Goal: Information Seeking & Learning: Learn about a topic

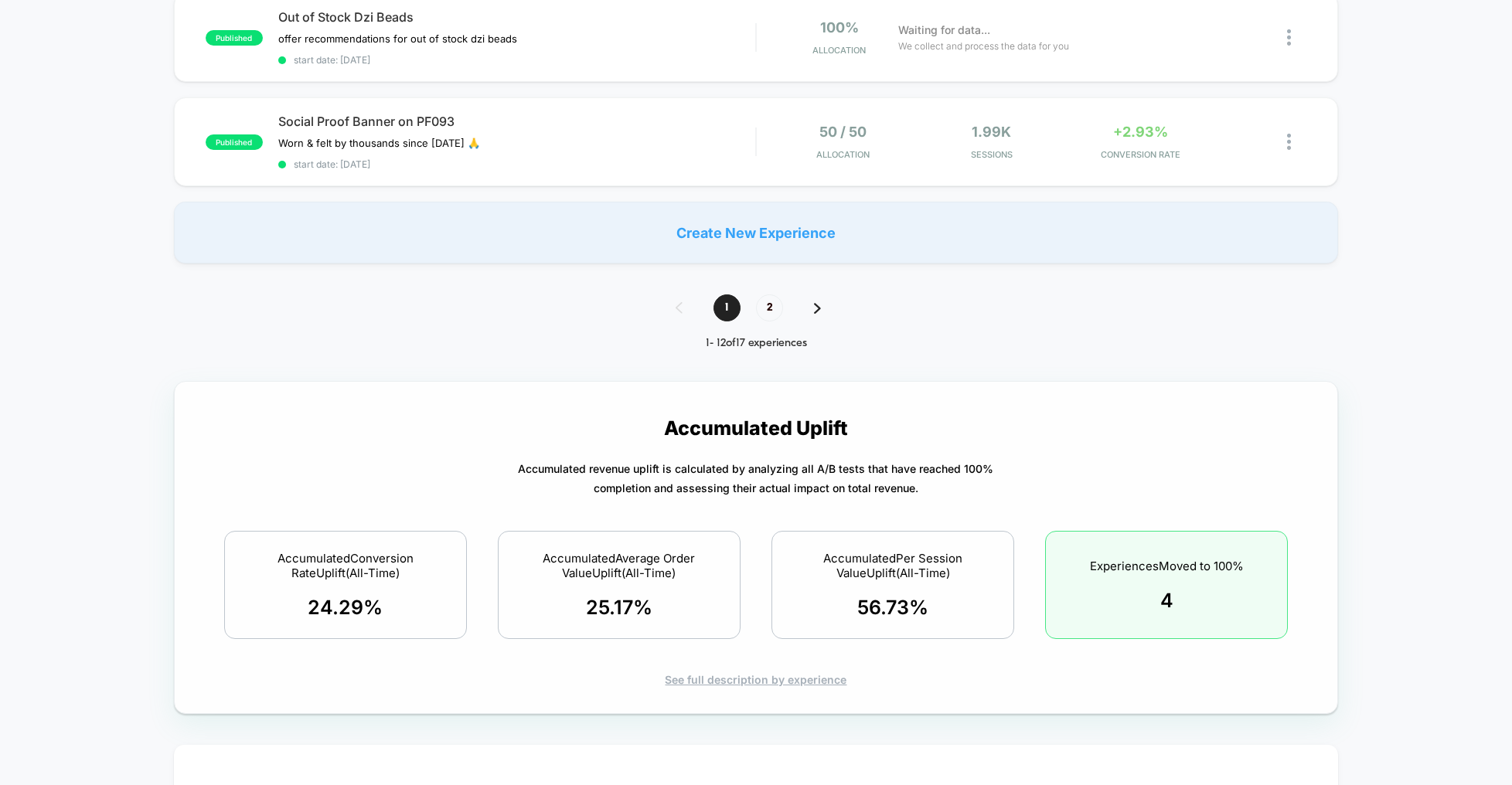
scroll to position [1214, 0]
click at [419, 467] on p "Accumulated Uplift Accumulated revenue uplift is calculated by analyzing all A/…" at bounding box center [756, 530] width 1108 height 264
drag, startPoint x: 862, startPoint y: 551, endPoint x: 922, endPoint y: 556, distance: 60.2
click at [922, 556] on span "Accumulated Per Session Value Uplift (All-Time)" at bounding box center [893, 567] width 203 height 29
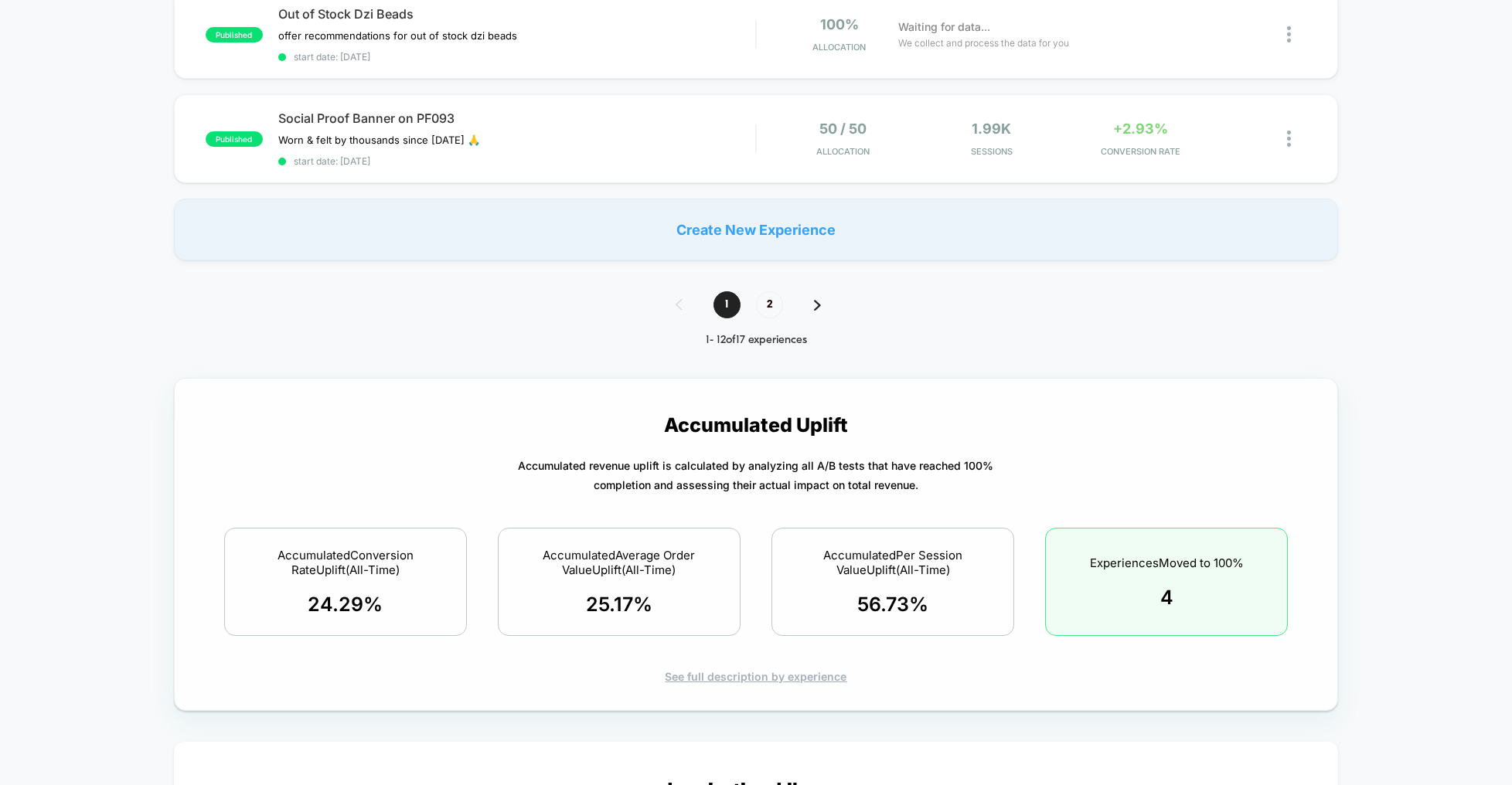
drag, startPoint x: 866, startPoint y: 557, endPoint x: 908, endPoint y: 588, distance: 52.2
click at [908, 588] on div "Accumulated Per Session Value Uplift (All-Time) 56.73 %" at bounding box center [892, 581] width 242 height 108
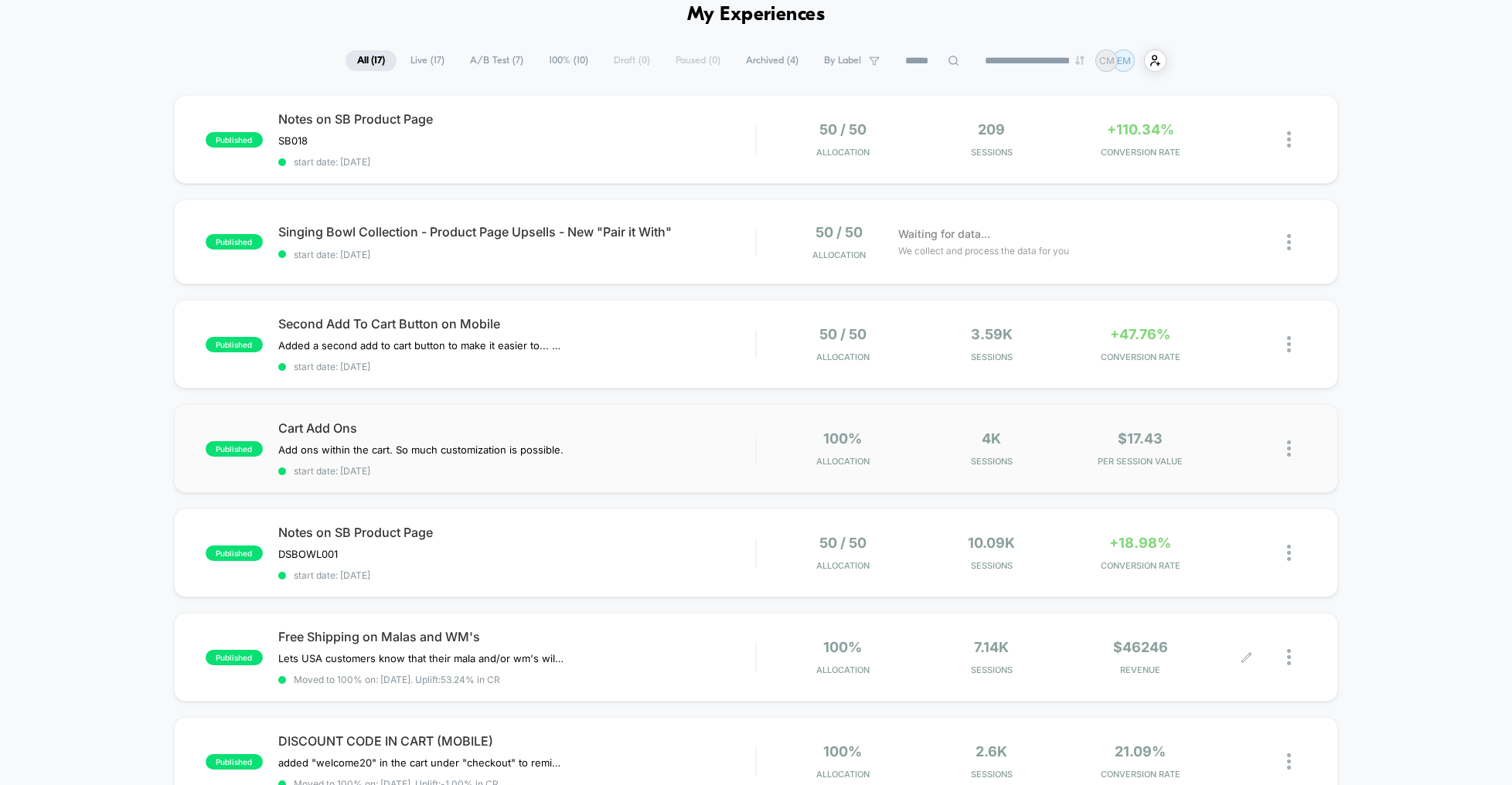
scroll to position [0, 0]
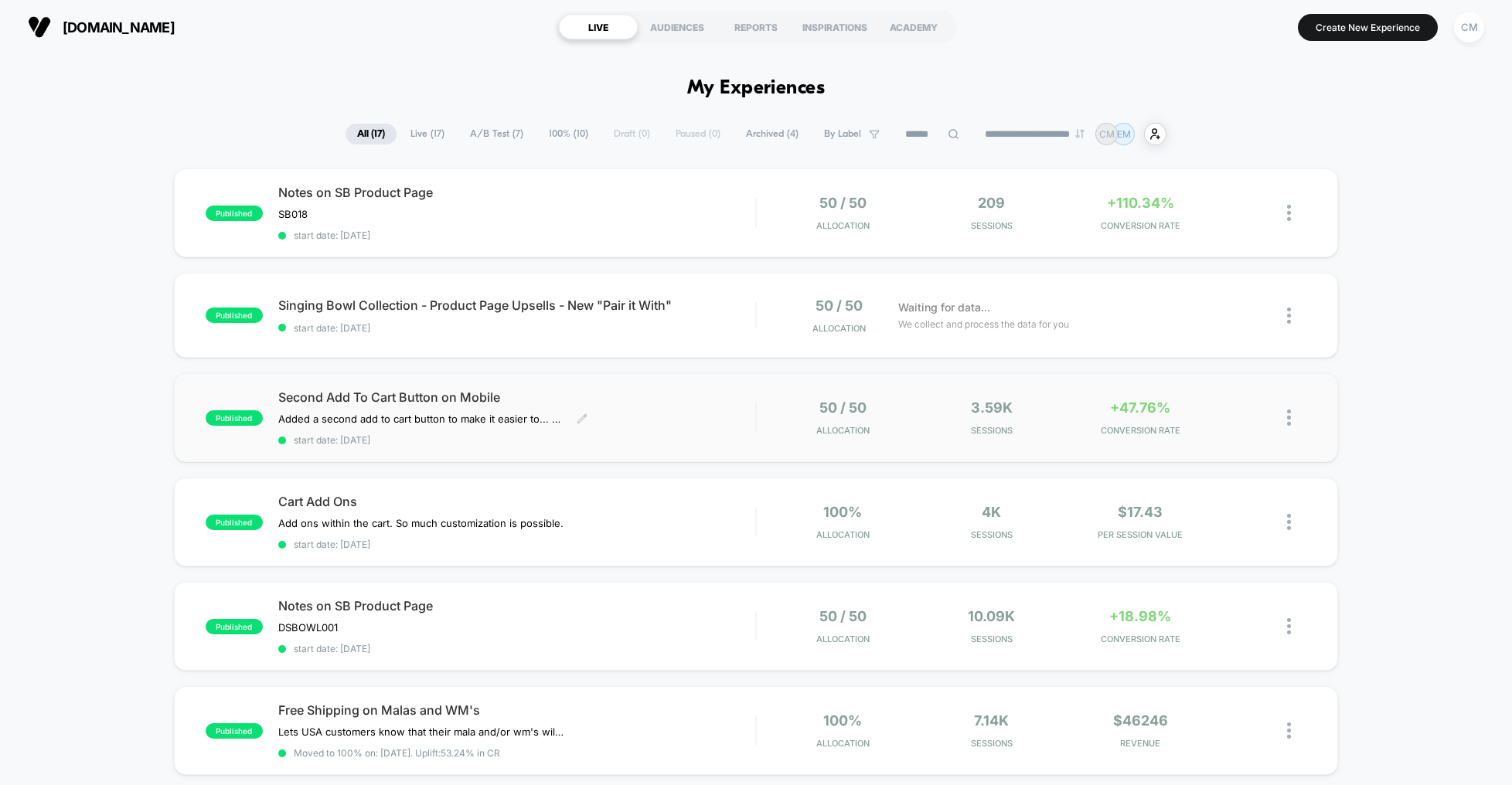
click at [754, 429] on div "Second Add To Cart Button on Mobile Added a second add to cart button to make i…" at bounding box center [516, 417] width 476 height 56
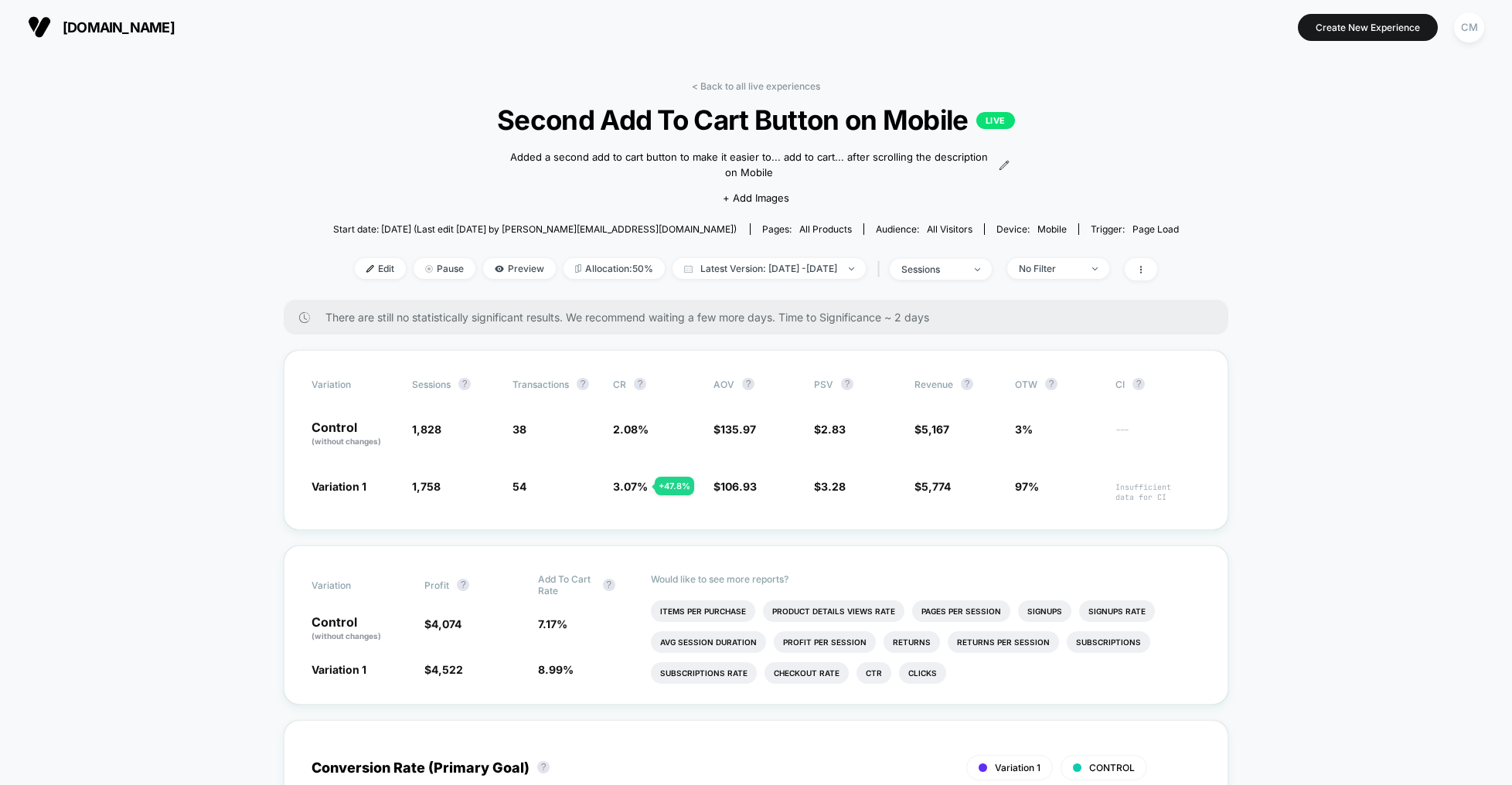
click at [752, 86] on link "< Back to all live experiences" at bounding box center [756, 86] width 128 height 12
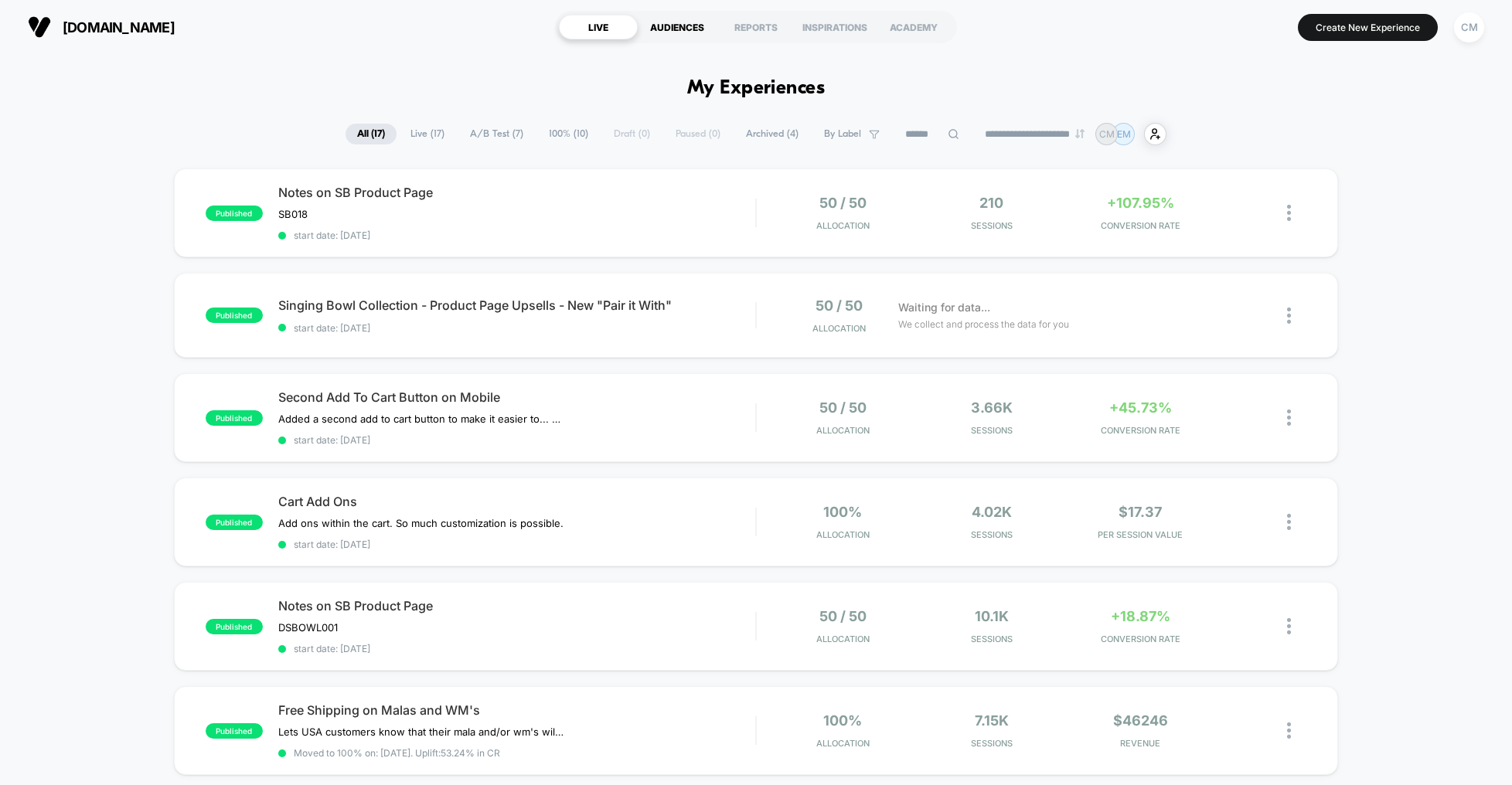
drag, startPoint x: 678, startPoint y: 31, endPoint x: 701, endPoint y: 29, distance: 23.1
click at [678, 31] on div "AUDIENCES" at bounding box center [677, 27] width 79 height 25
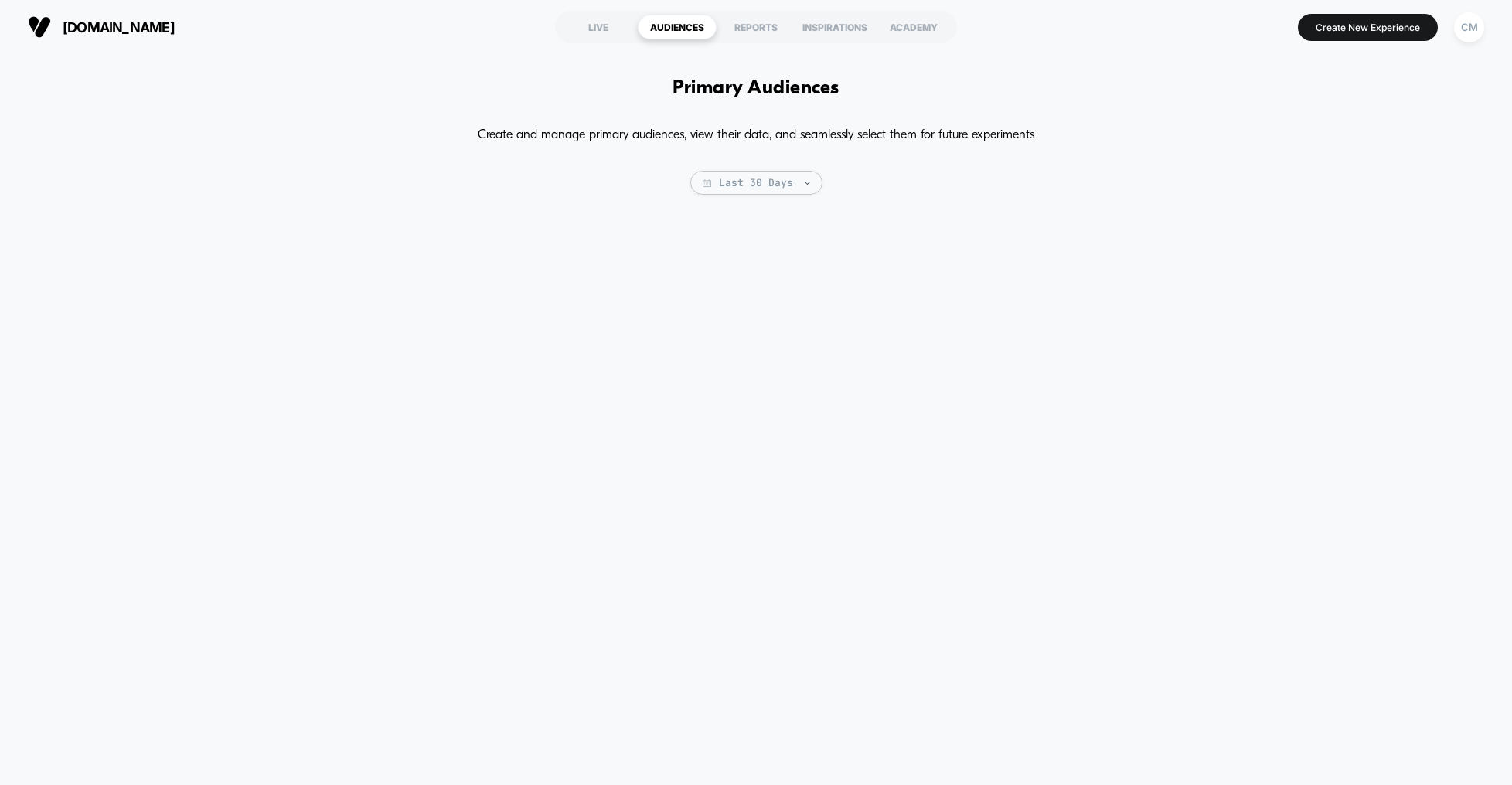
drag, startPoint x: 764, startPoint y: 25, endPoint x: 686, endPoint y: 27, distance: 78.0
click at [761, 26] on div "REPORTS" at bounding box center [756, 27] width 79 height 25
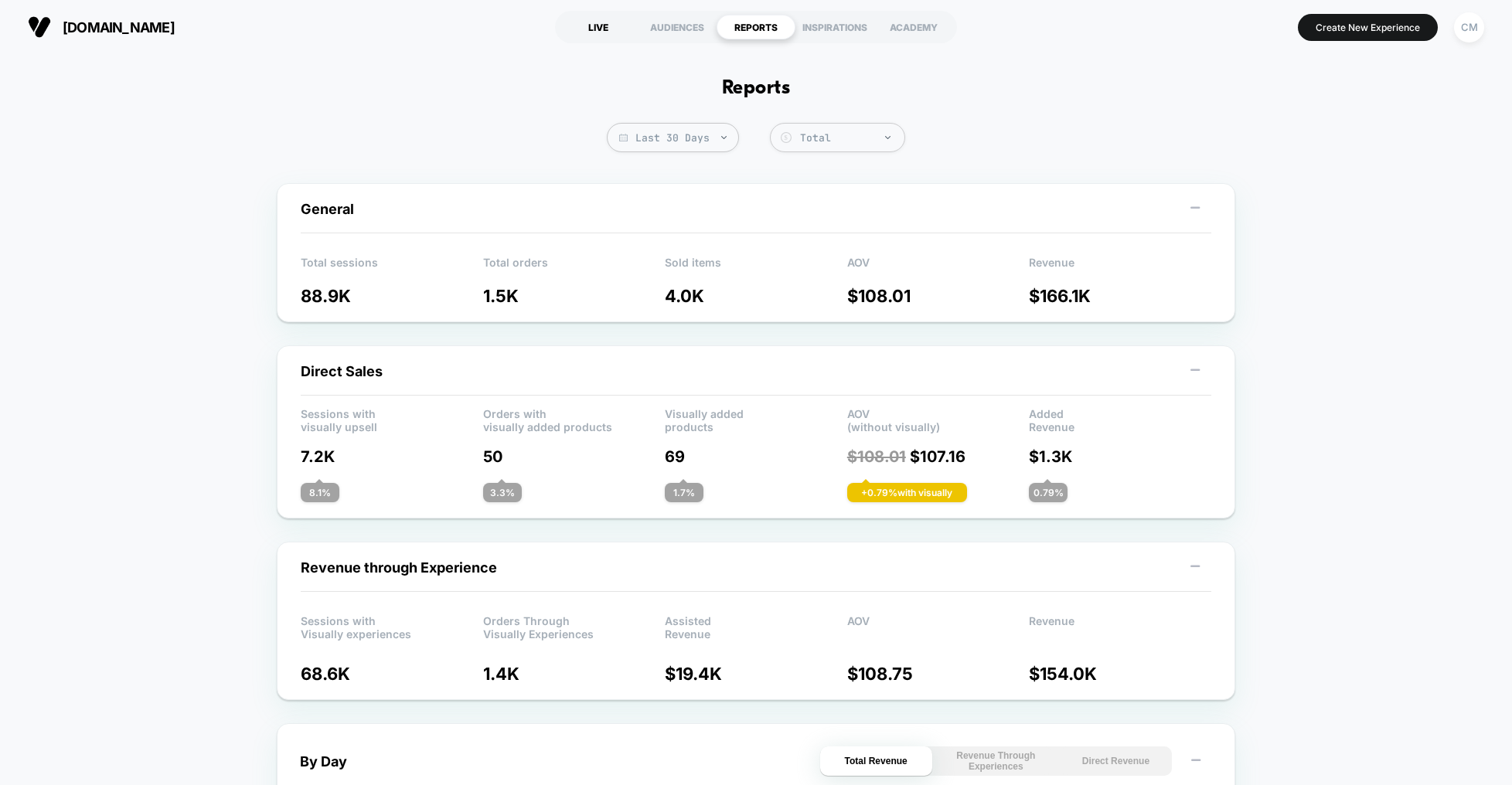
click at [630, 29] on div "LIVE" at bounding box center [598, 27] width 79 height 25
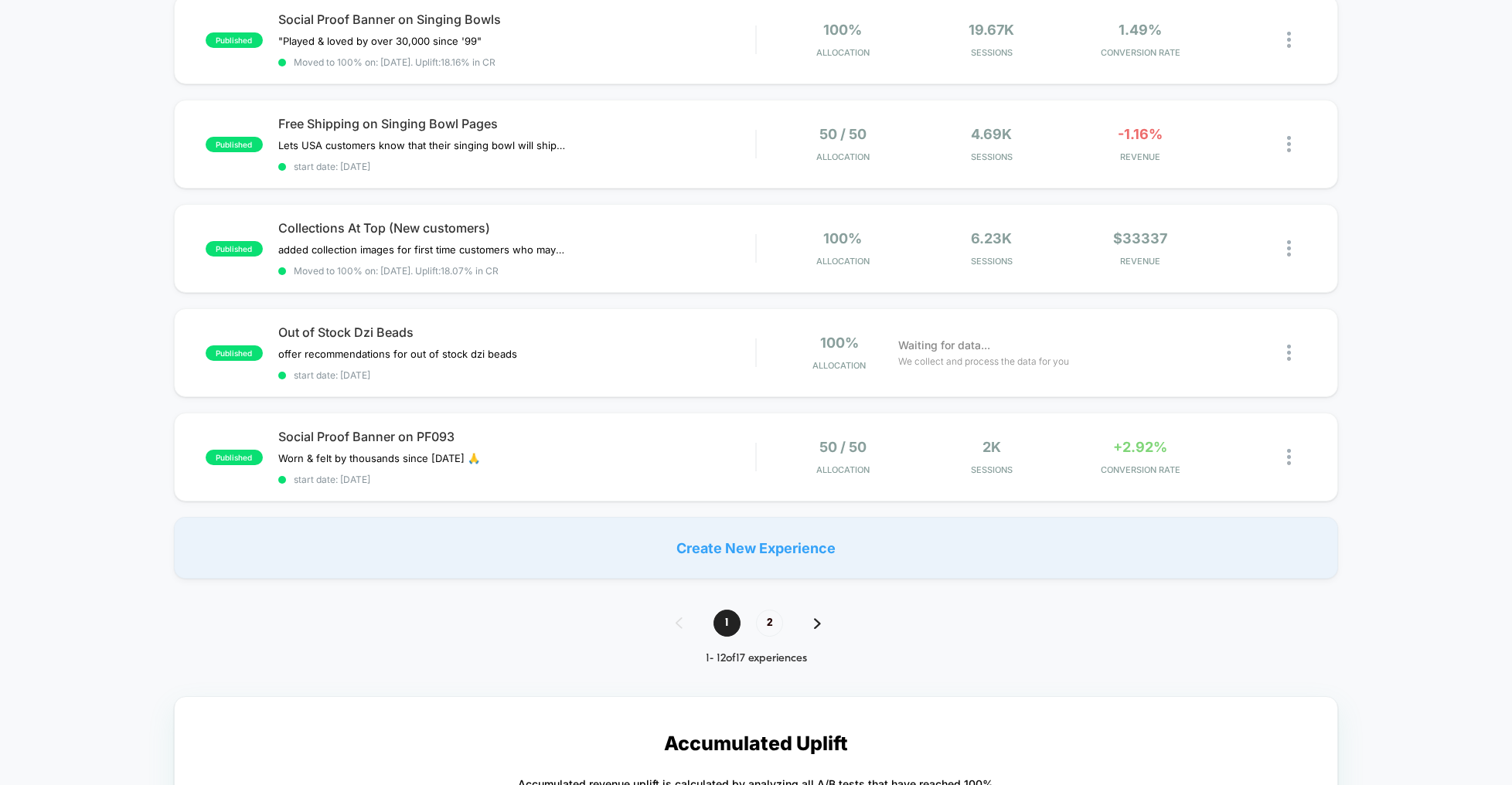
scroll to position [912, 0]
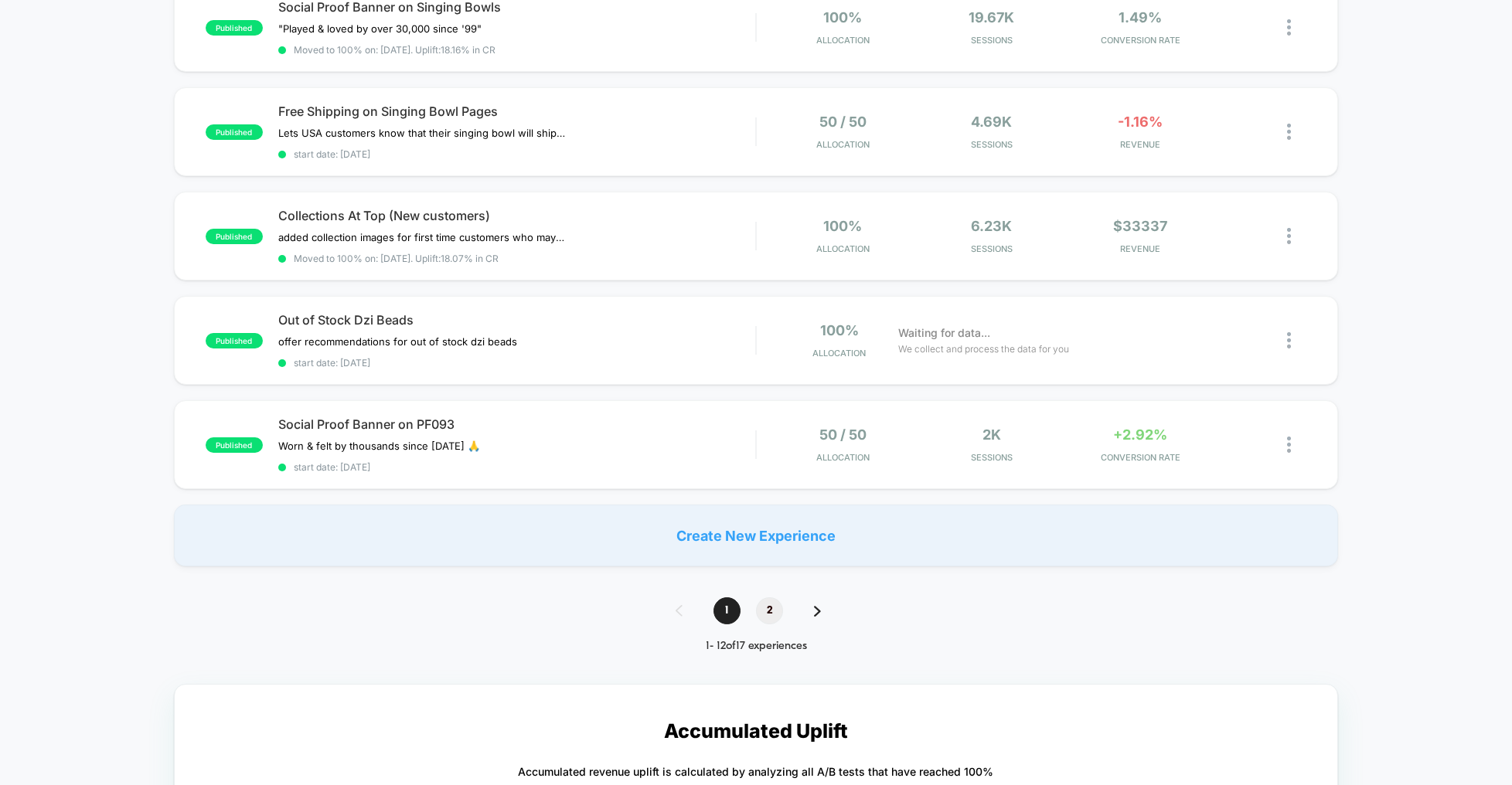
click at [768, 602] on span "2" at bounding box center [768, 610] width 27 height 27
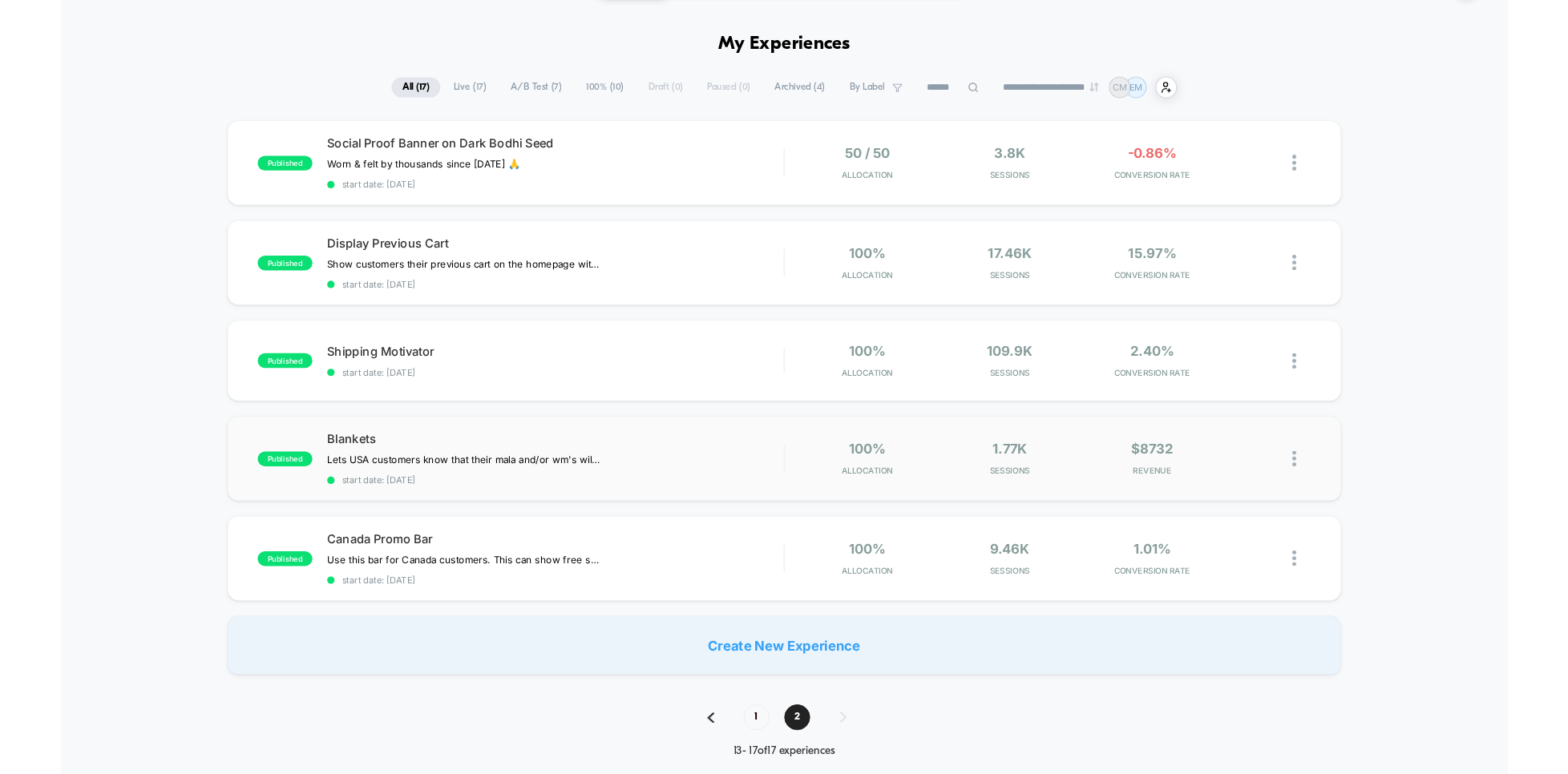
scroll to position [0, 0]
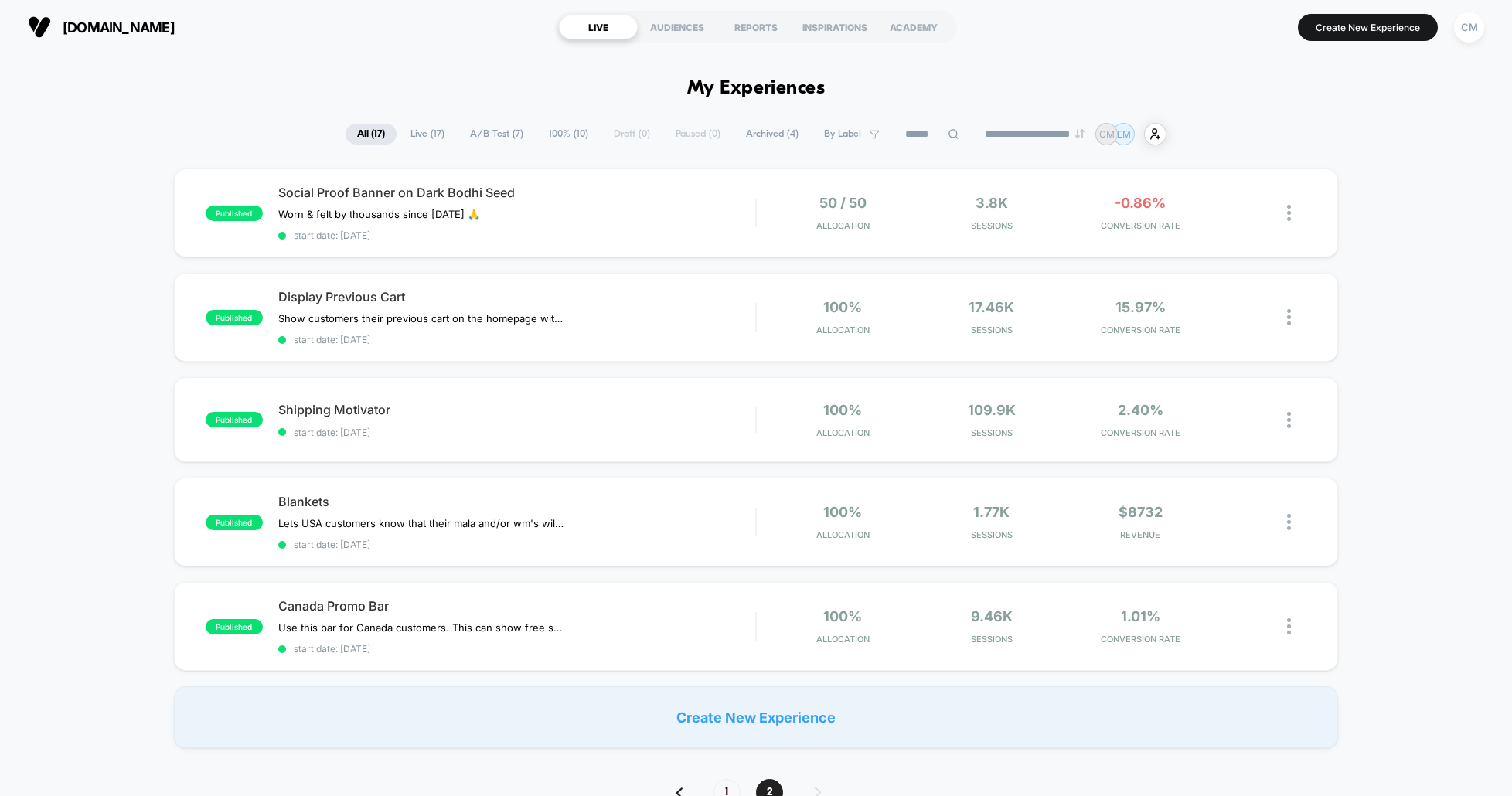
click at [493, 139] on span "A/B Test ( 7 )" at bounding box center [496, 134] width 76 height 21
